Goal: Find specific page/section: Find specific page/section

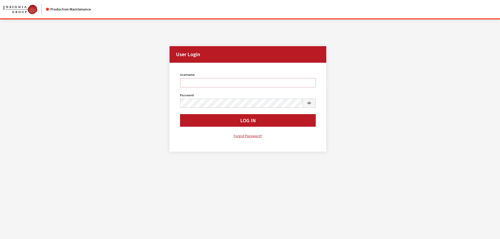
type input "kdorton"
click at [225, 120] on button "Log In" at bounding box center [248, 120] width 136 height 13
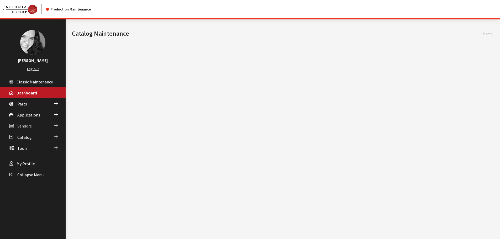
click at [19, 125] on span "Vendors" at bounding box center [24, 126] width 14 height 5
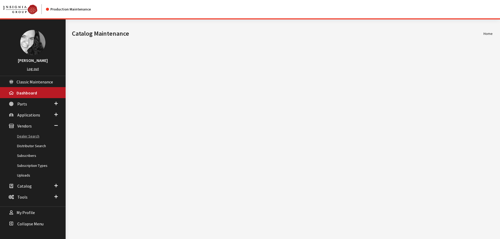
click at [37, 138] on link "Dealer Search" at bounding box center [33, 137] width 66 height 10
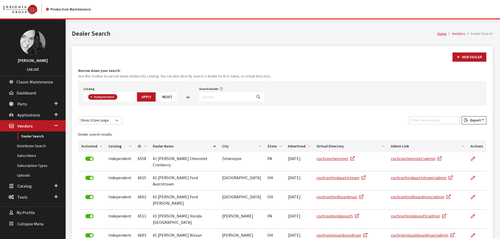
scroll to position [38, 0]
click at [231, 98] on input "Search Dealer" at bounding box center [225, 96] width 53 height 9
type input "patriot"
select select
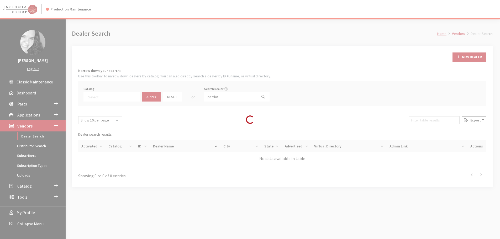
scroll to position [55, 0]
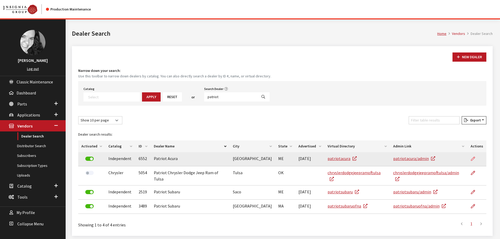
click at [472, 159] on icon at bounding box center [473, 159] width 4 height 4
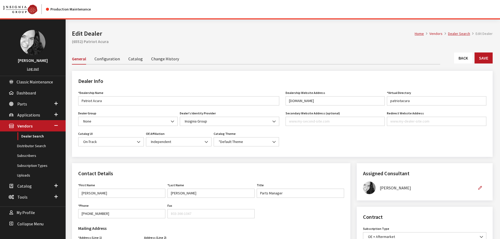
click at [133, 58] on link "Catalog" at bounding box center [135, 58] width 14 height 11
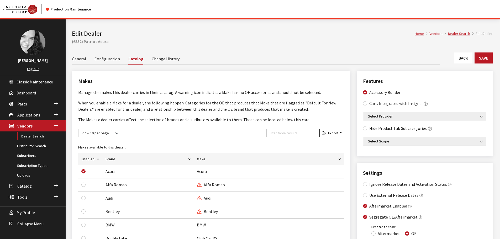
click at [464, 57] on link "Back" at bounding box center [463, 58] width 18 height 11
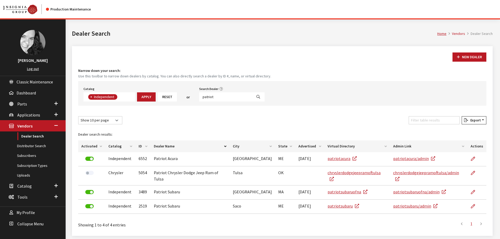
scroll to position [38, 0]
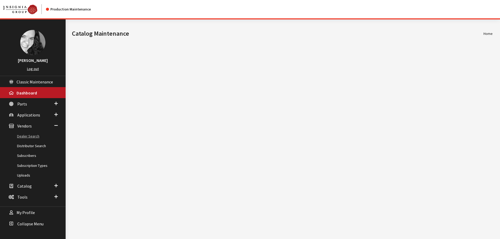
click at [29, 139] on link "Dealer Search" at bounding box center [33, 137] width 66 height 10
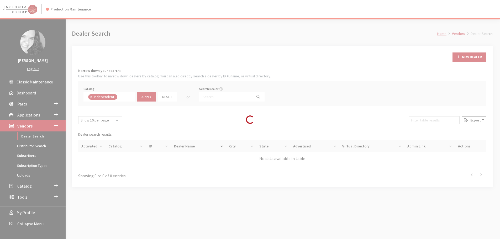
scroll to position [38, 0]
click at [209, 97] on div "Loading..." at bounding box center [250, 119] width 500 height 239
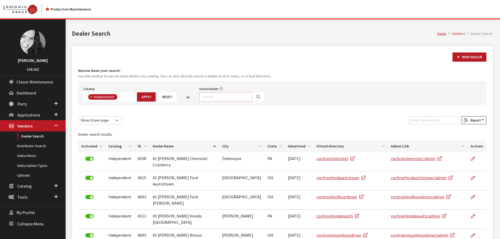
click at [209, 97] on input "Search Dealer" at bounding box center [225, 96] width 53 height 9
type input "patriot"
select select
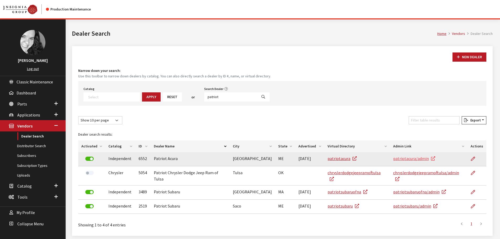
click at [417, 159] on link "patriotacura/admin" at bounding box center [414, 158] width 42 height 5
